Goal: Transaction & Acquisition: Purchase product/service

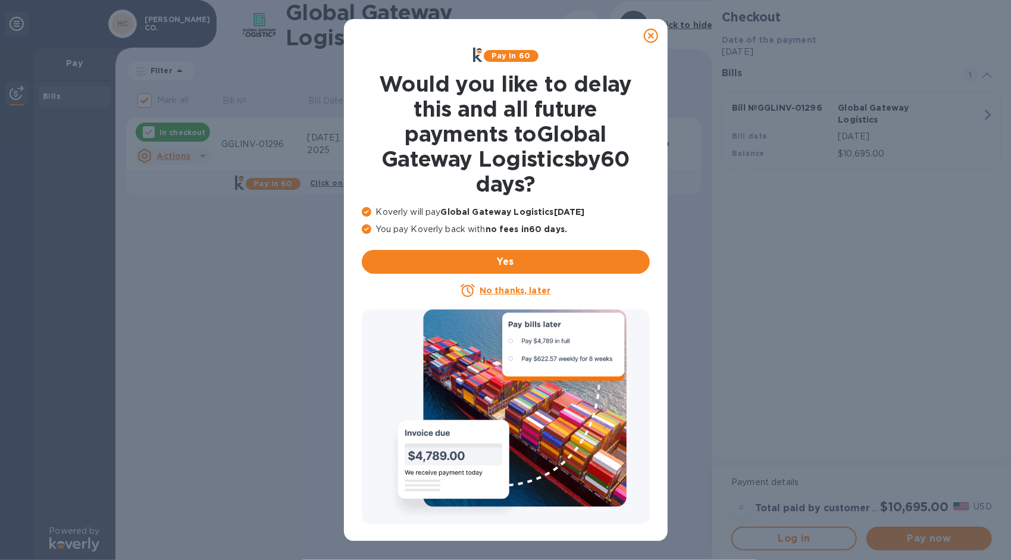
click at [652, 33] on icon at bounding box center [651, 36] width 14 height 14
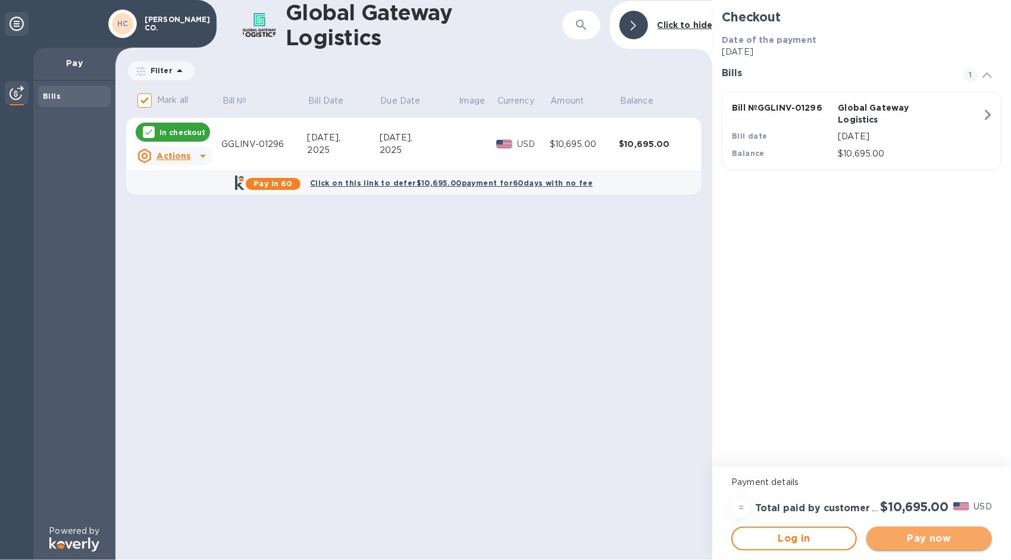
click at [943, 540] on span "Pay now" at bounding box center [928, 538] width 106 height 14
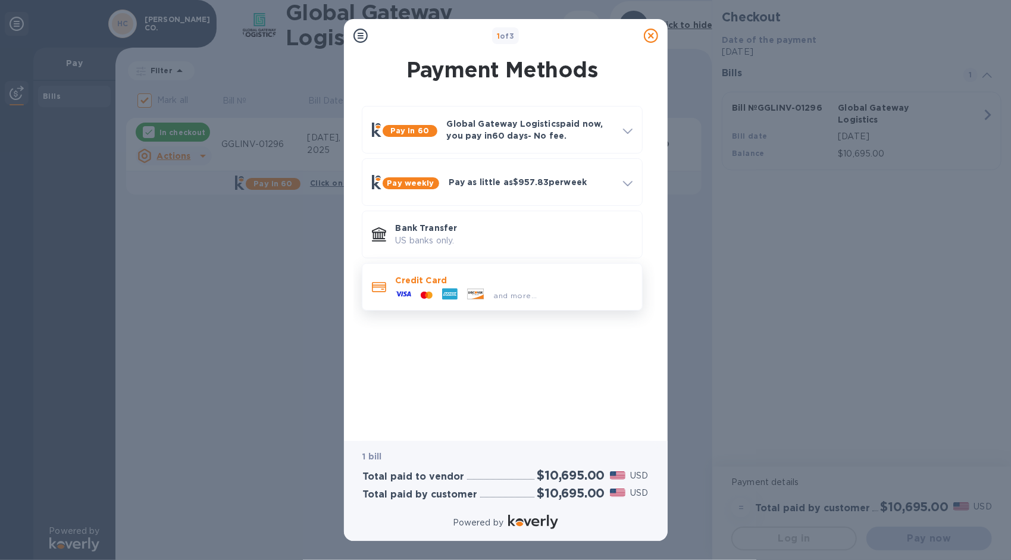
click at [447, 296] on icon at bounding box center [449, 293] width 15 height 11
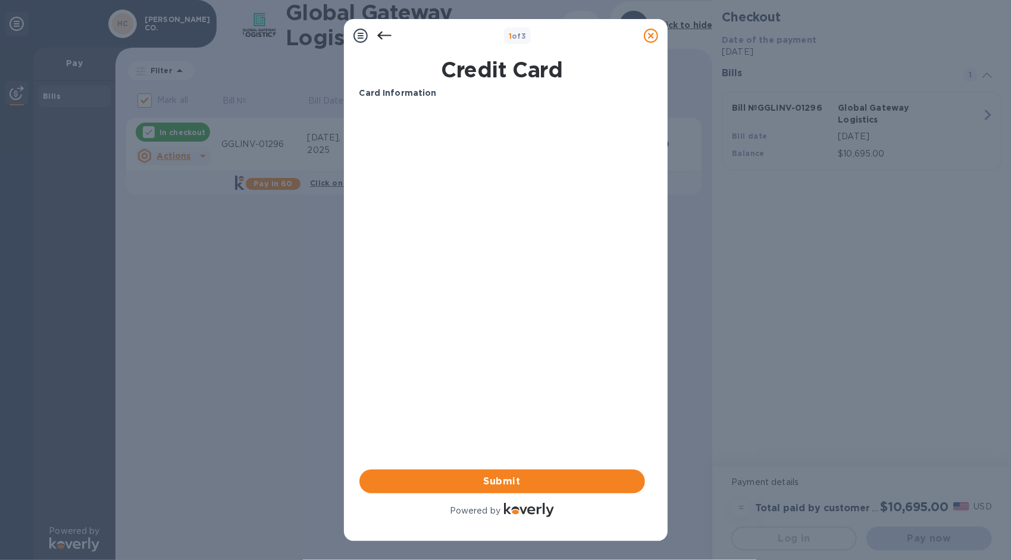
click at [400, 95] on b "Card Information" at bounding box center [397, 93] width 77 height 10
click at [425, 92] on b "Card Information" at bounding box center [397, 93] width 77 height 10
click at [384, 37] on icon at bounding box center [384, 36] width 14 height 14
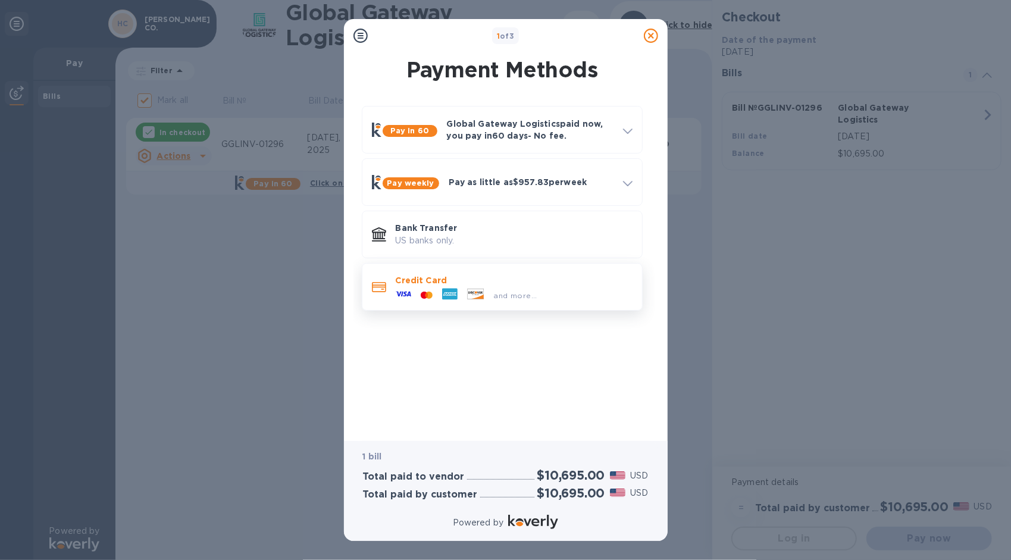
click at [521, 295] on span "and more..." at bounding box center [515, 295] width 43 height 9
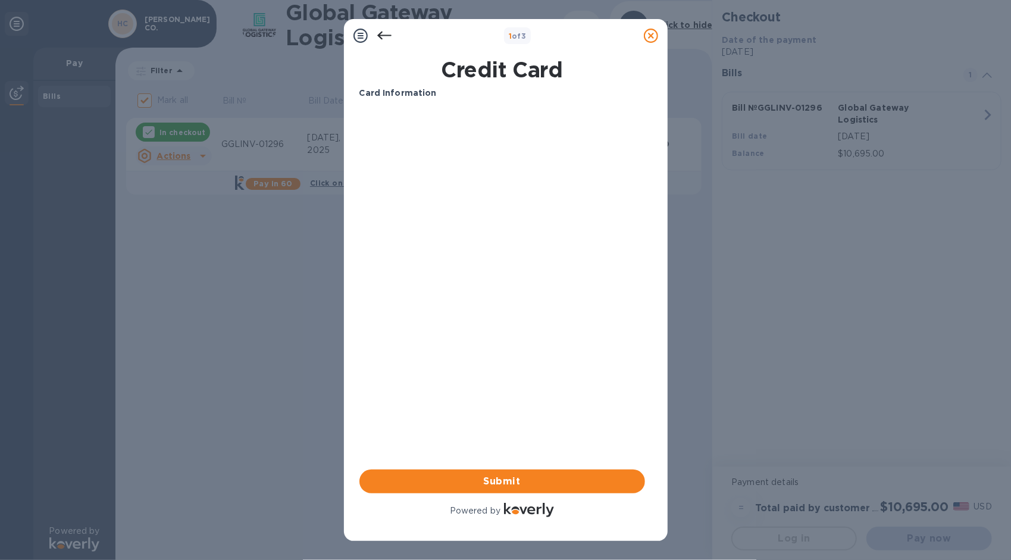
click at [379, 32] on icon at bounding box center [384, 36] width 14 height 14
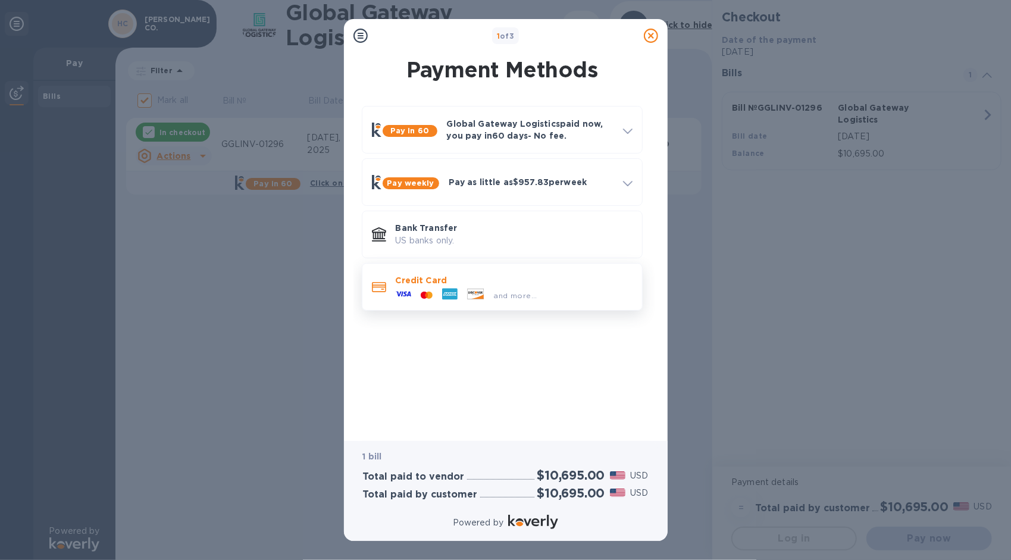
click at [425, 281] on p "Credit Card" at bounding box center [514, 280] width 237 height 12
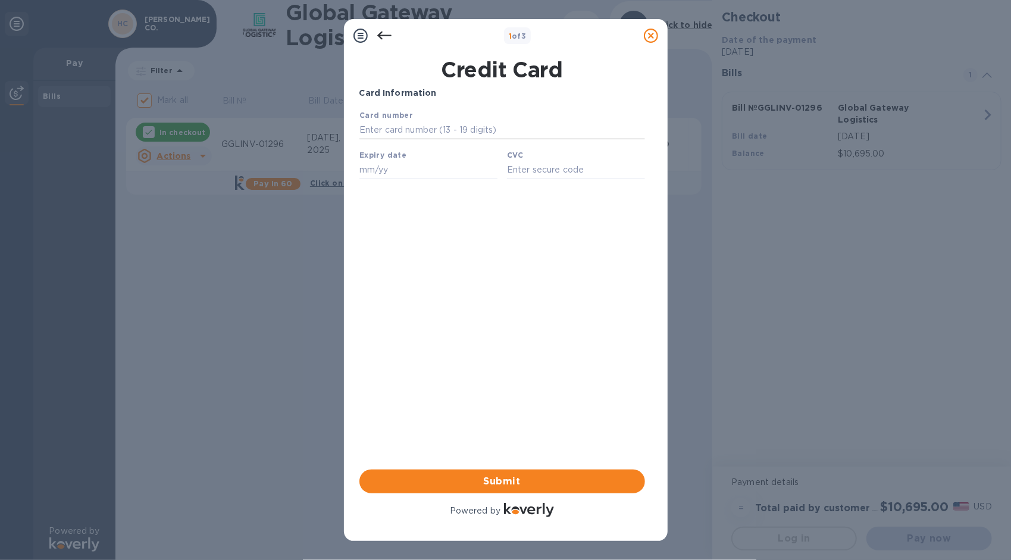
click at [413, 136] on input "text" at bounding box center [501, 130] width 285 height 18
type input "[CREDIT_CARD_NUMBER]"
click at [391, 174] on input "text" at bounding box center [428, 169] width 138 height 18
type input "03/26"
click at [514, 174] on input "text" at bounding box center [575, 169] width 138 height 18
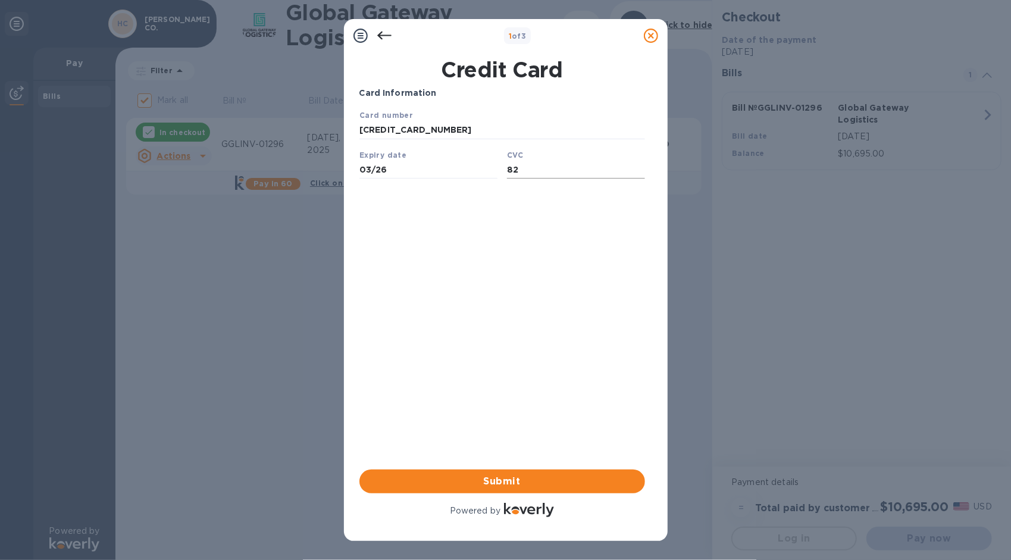
type input "825"
click at [564, 481] on span "Submit" at bounding box center [502, 481] width 266 height 14
click at [490, 482] on span "Submit" at bounding box center [502, 481] width 266 height 14
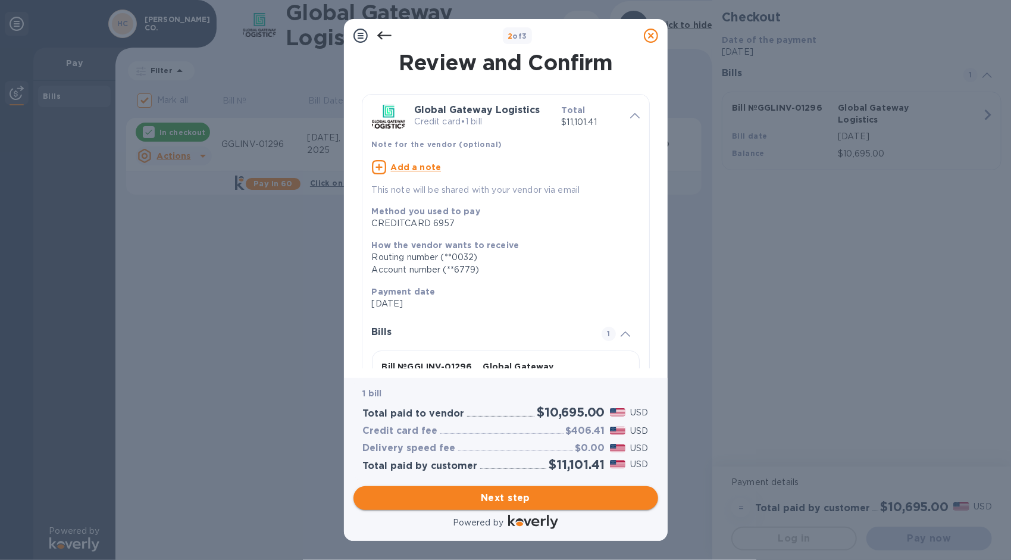
click at [522, 501] on span "Next step" at bounding box center [505, 498] width 285 height 14
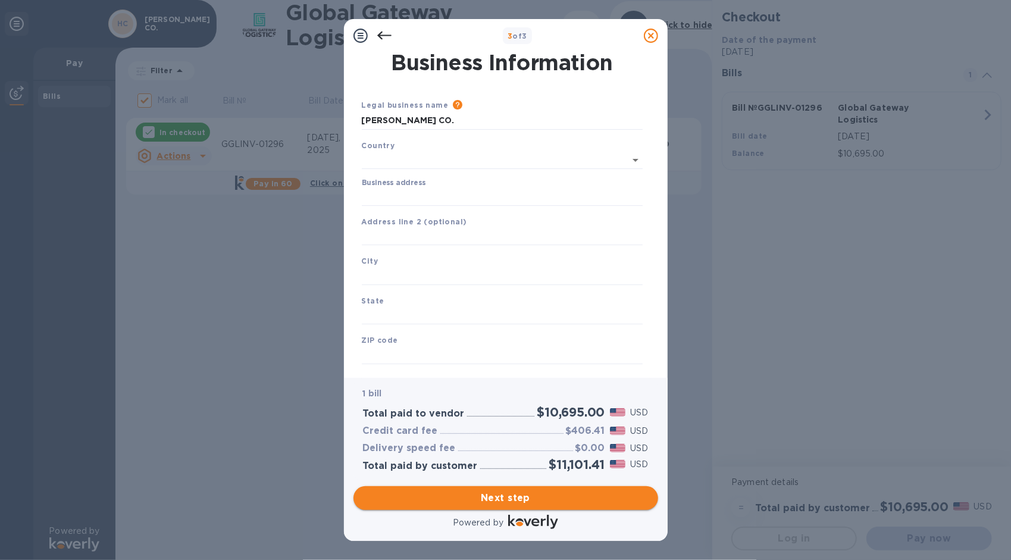
type input "[GEOGRAPHIC_DATA]"
click at [384, 189] on input "Business address" at bounding box center [502, 195] width 281 height 18
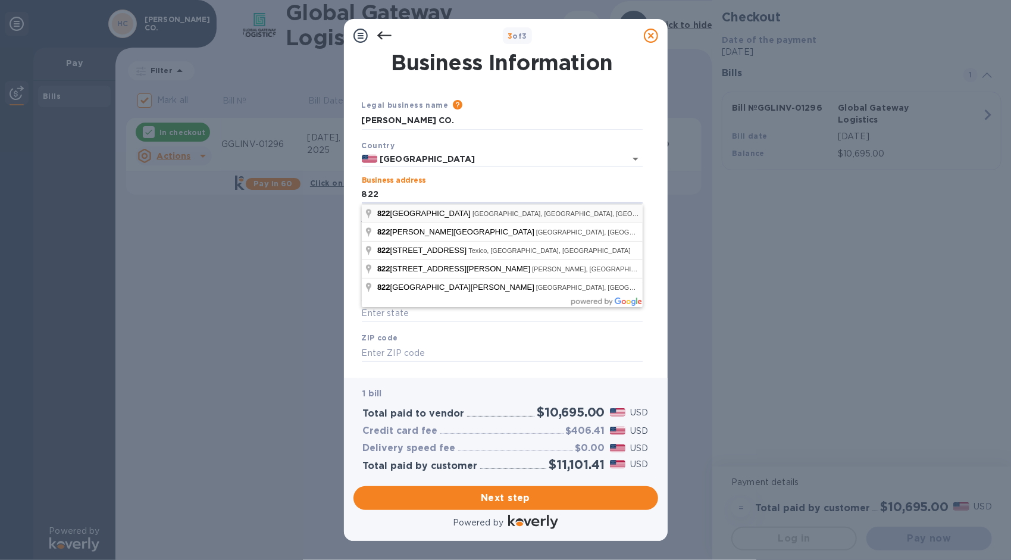
type input "[STREET_ADDRESS]"
type input "[GEOGRAPHIC_DATA][PERSON_NAME]"
type input "IL"
type input "62864"
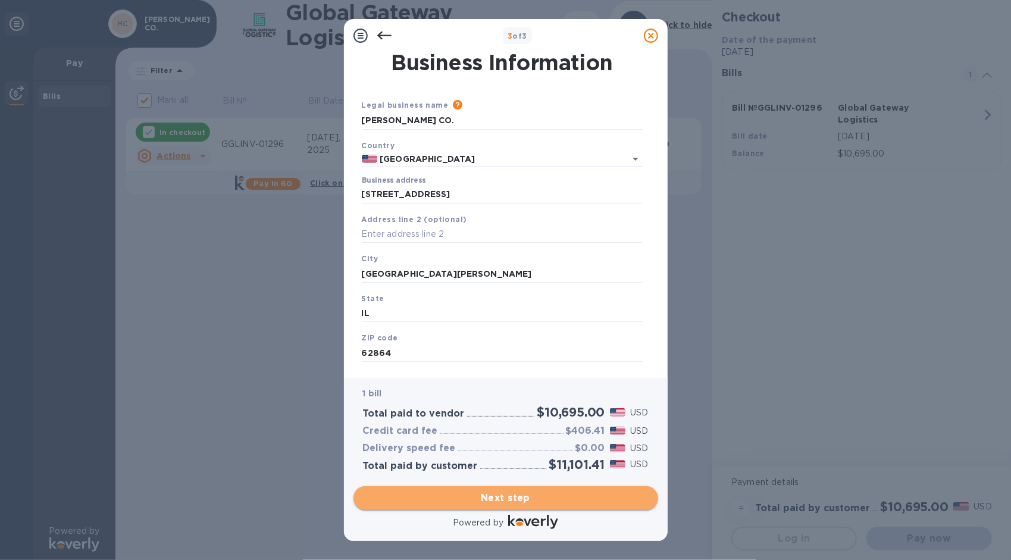
click at [507, 495] on span "Next step" at bounding box center [505, 498] width 285 height 14
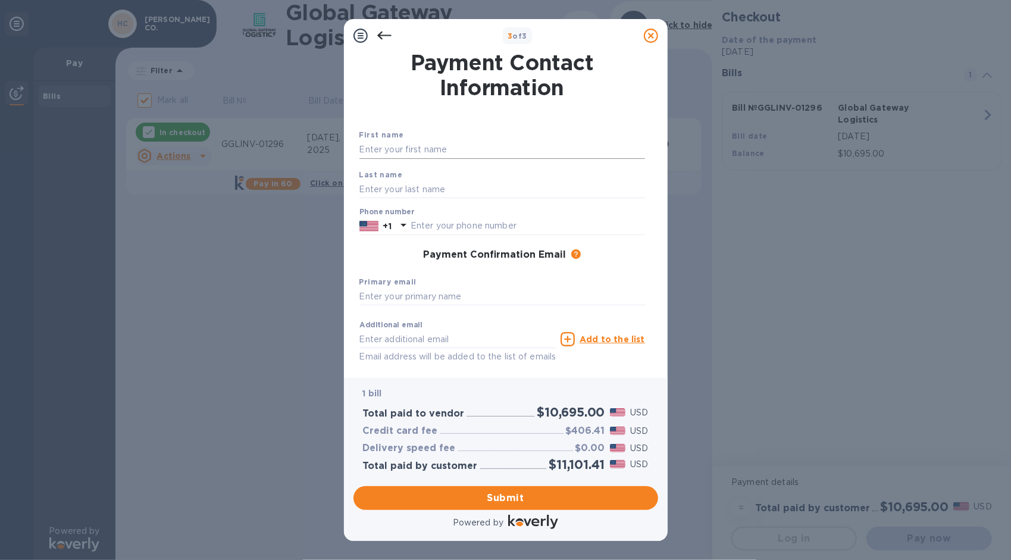
click at [388, 151] on input "text" at bounding box center [501, 150] width 285 height 18
type input "[PERSON_NAME]"
type input "[PERSON_NAME][EMAIL_ADDRESS][PERSON_NAME][DOMAIN_NAME]"
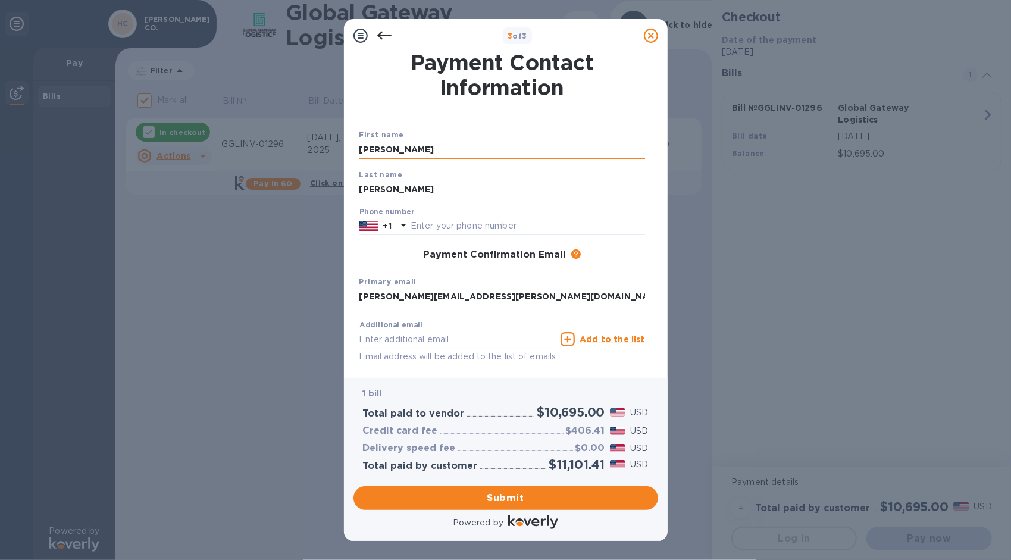
type input "[PERSON_NAME][EMAIL_ADDRESS][PERSON_NAME][DOMAIN_NAME]"
drag, startPoint x: 540, startPoint y: 335, endPoint x: 334, endPoint y: 337, distance: 206.4
click at [335, 337] on div "3 of 3 Payment Contact Information First name [PERSON_NAME] Last name [PERSON_N…" at bounding box center [505, 280] width 1011 height 560
drag, startPoint x: 536, startPoint y: 294, endPoint x: 315, endPoint y: 295, distance: 221.3
click at [316, 295] on div "3 of 3 Payment Contact Information First name [PERSON_NAME] Last name [PERSON_N…" at bounding box center [505, 280] width 1011 height 560
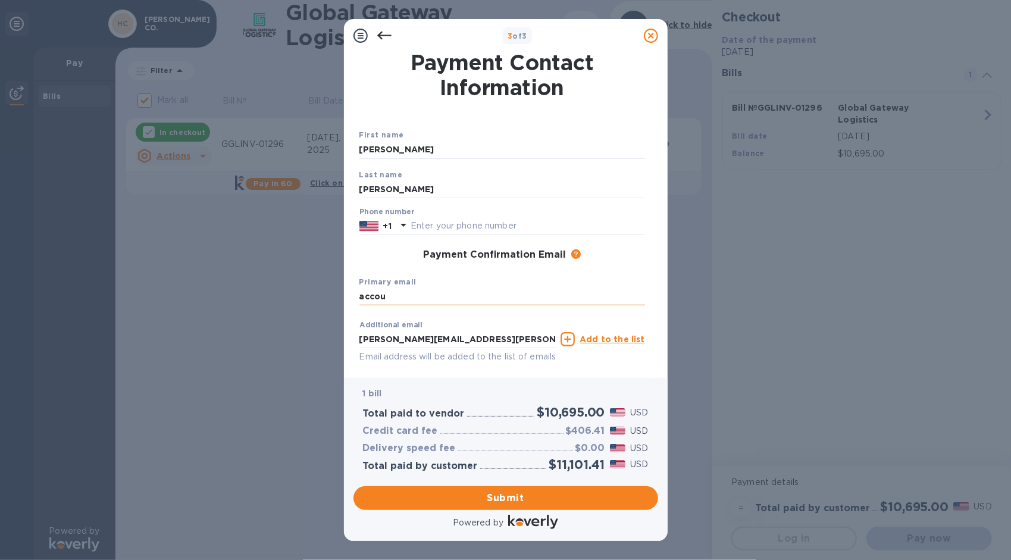
type input "[EMAIL_ADDRESS][DOMAIN_NAME]"
click at [421, 225] on input "text" at bounding box center [527, 226] width 234 height 18
type input "6182427560"
click at [500, 494] on span "Submit" at bounding box center [505, 498] width 285 height 14
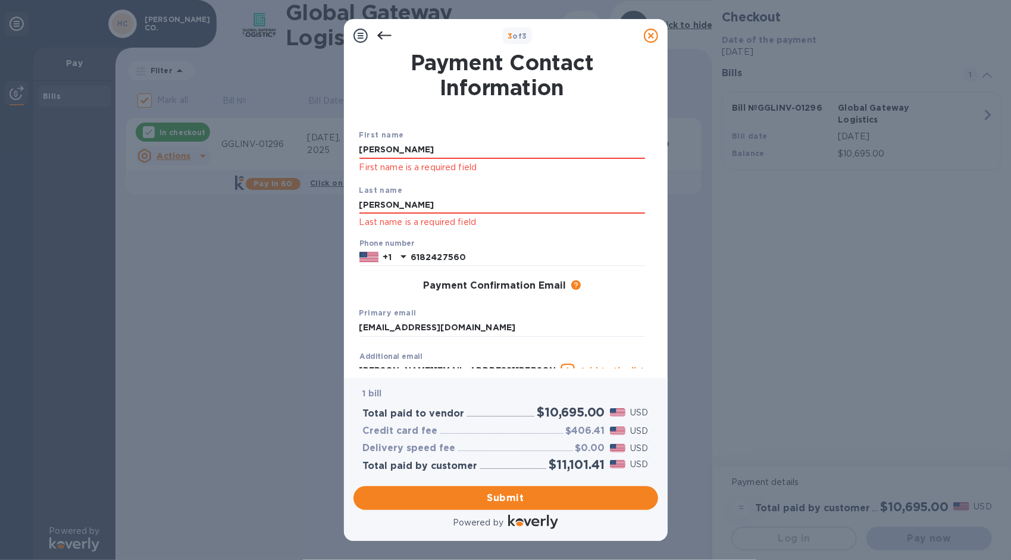
drag, startPoint x: 393, startPoint y: 151, endPoint x: 308, endPoint y: 159, distance: 84.9
click at [309, 159] on div "3 of 3 Payment Contact Information First name [PERSON_NAME] First name is a req…" at bounding box center [505, 280] width 1011 height 560
type input "[PERSON_NAME]"
type input "R"
type input "[PERSON_NAME]"
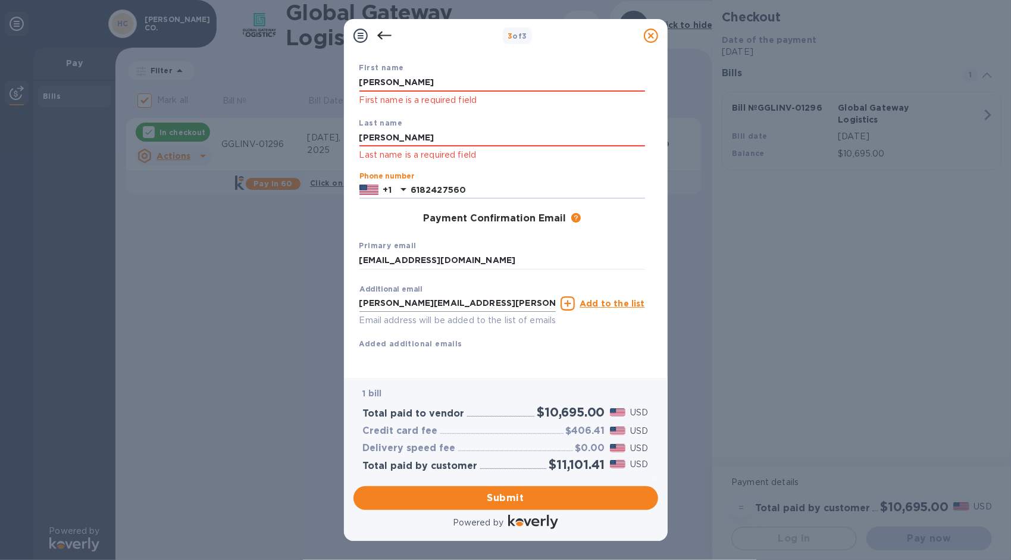
scroll to position [81, 0]
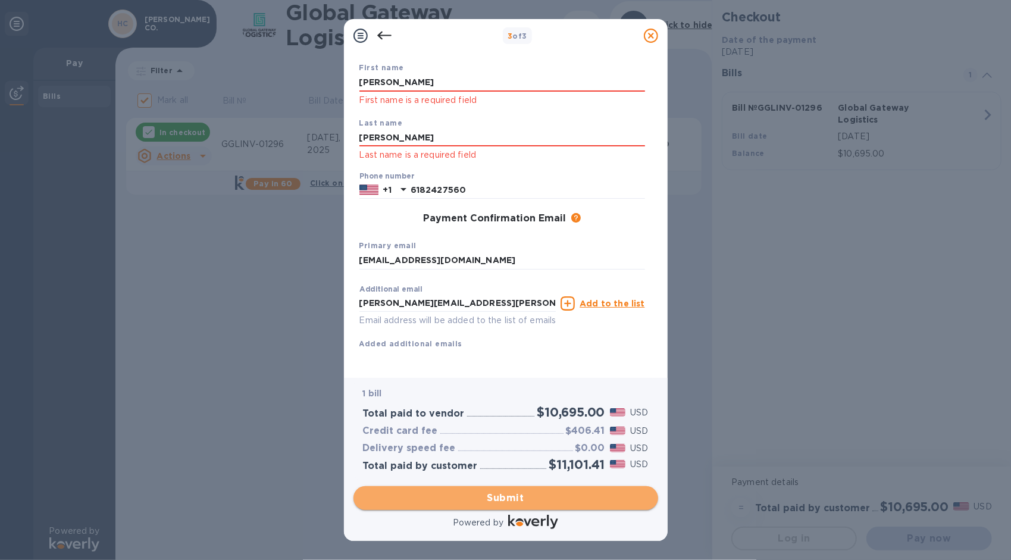
click at [506, 498] on span "Submit" at bounding box center [505, 498] width 285 height 14
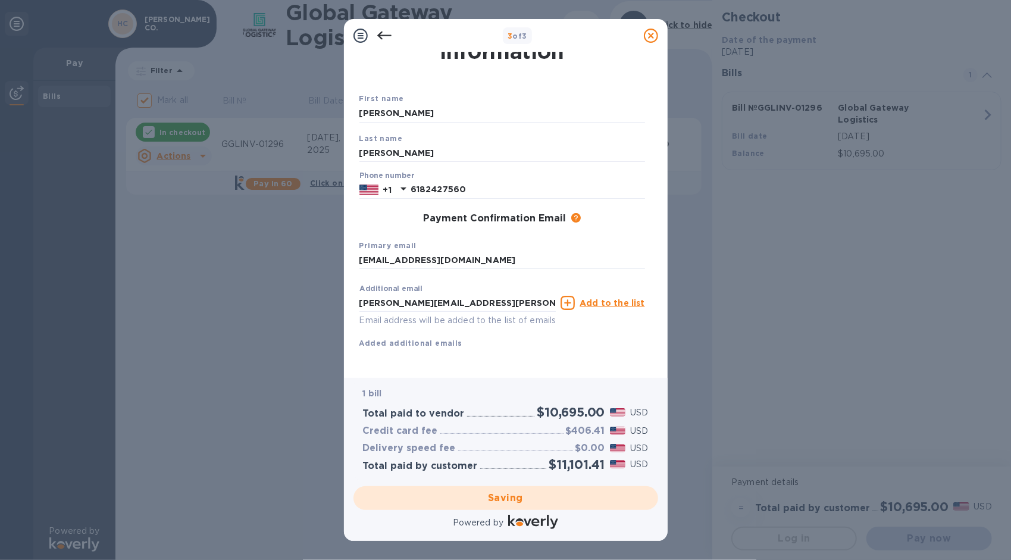
checkbox input "false"
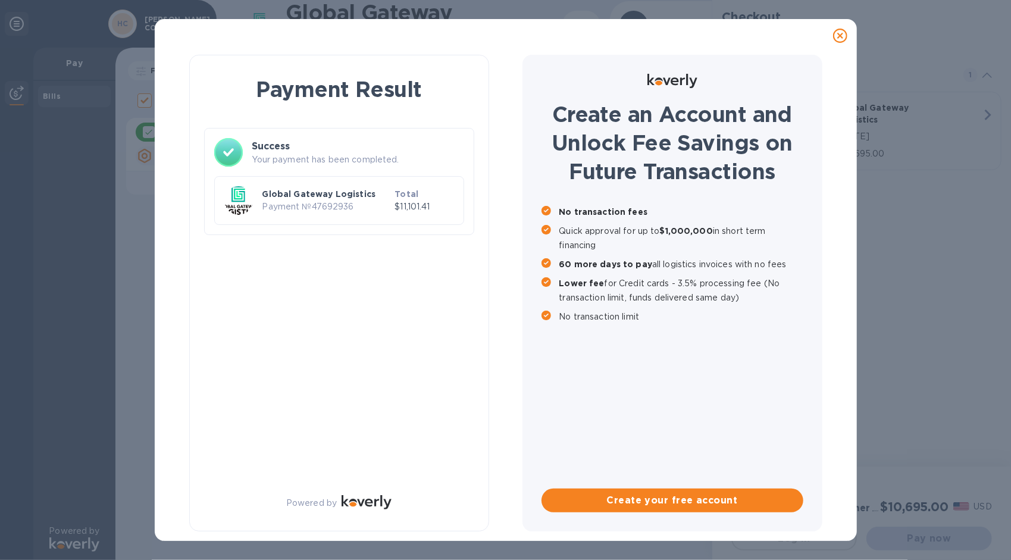
scroll to position [0, 0]
